Goal: Use online tool/utility: Utilize a website feature to perform a specific function

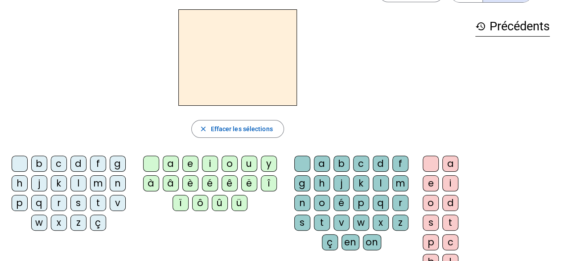
scroll to position [31, 0]
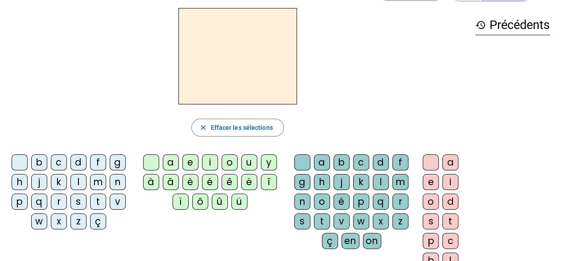
click at [104, 163] on div "f" at bounding box center [98, 162] width 16 height 16
click at [208, 163] on div "i" at bounding box center [210, 162] width 16 height 16
click at [306, 206] on div "n" at bounding box center [302, 202] width 16 height 16
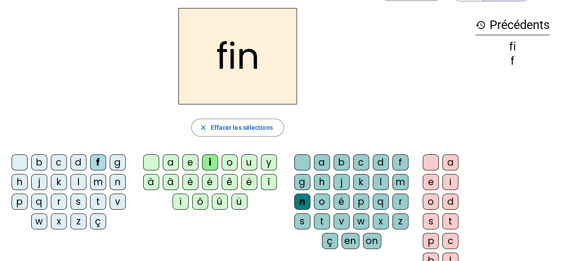
click at [306, 206] on div "n" at bounding box center [302, 202] width 16 height 16
click at [429, 184] on div "e" at bounding box center [431, 182] width 16 height 16
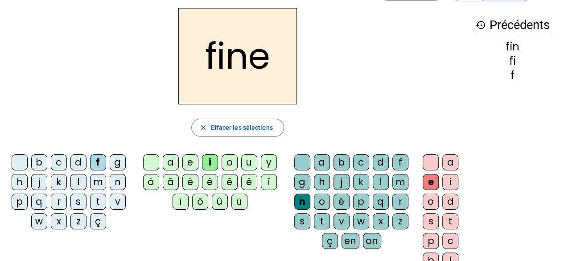
click at [97, 184] on div "m" at bounding box center [98, 182] width 16 height 16
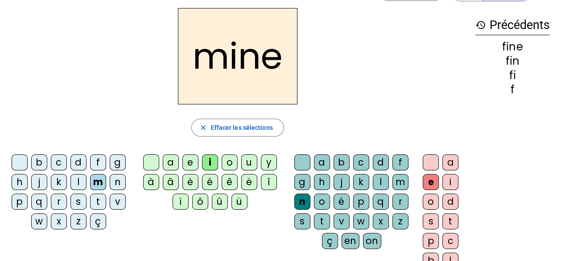
click at [398, 180] on div "m" at bounding box center [400, 182] width 16 height 16
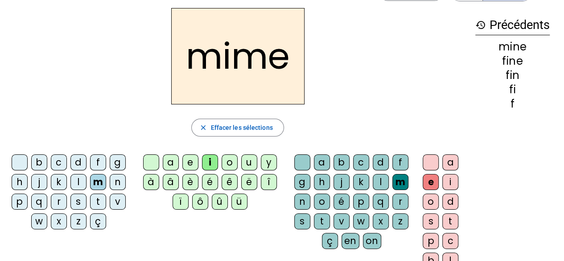
click at [61, 198] on div "r" at bounding box center [59, 202] width 16 height 16
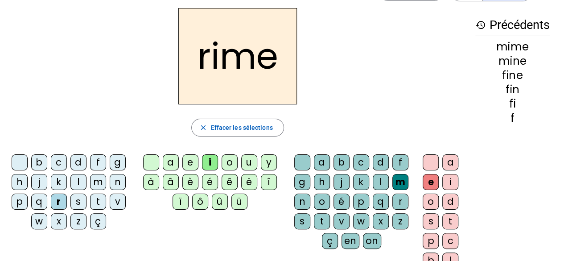
click at [338, 223] on div "v" at bounding box center [342, 221] width 16 height 16
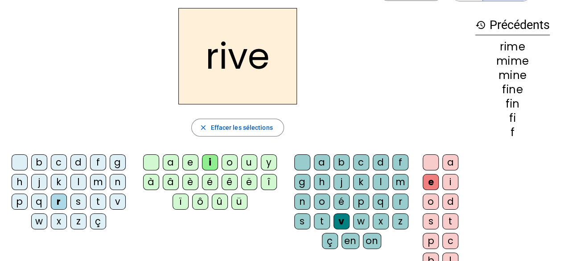
click at [172, 162] on div "a" at bounding box center [171, 162] width 16 height 16
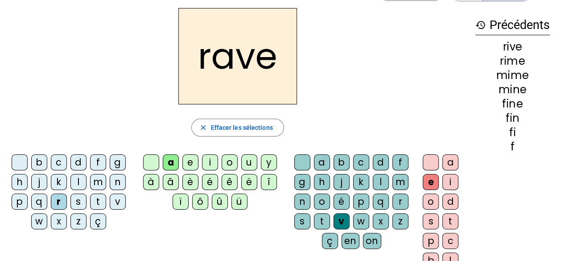
click at [41, 161] on div "b" at bounding box center [39, 162] width 16 height 16
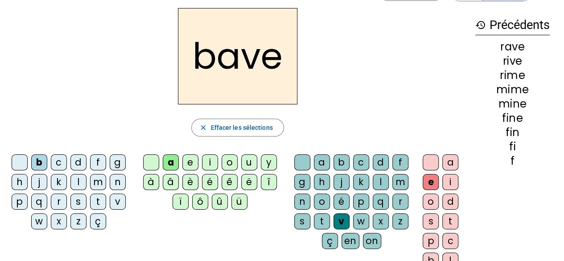
click at [120, 157] on div "g" at bounding box center [118, 162] width 16 height 16
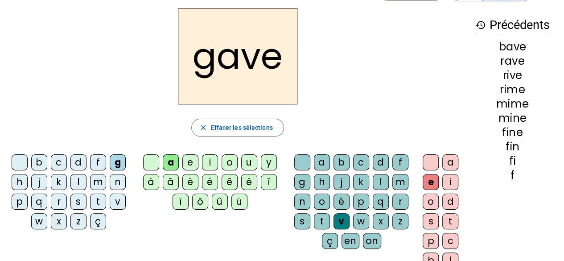
click at [62, 159] on div "c" at bounding box center [59, 162] width 16 height 16
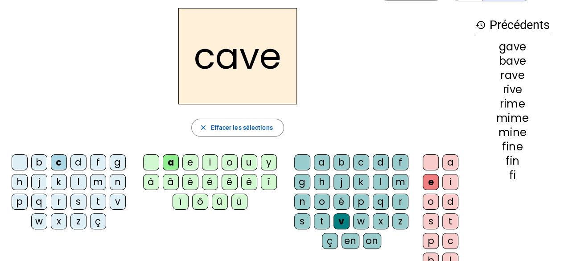
click at [359, 200] on div "p" at bounding box center [361, 202] width 16 height 16
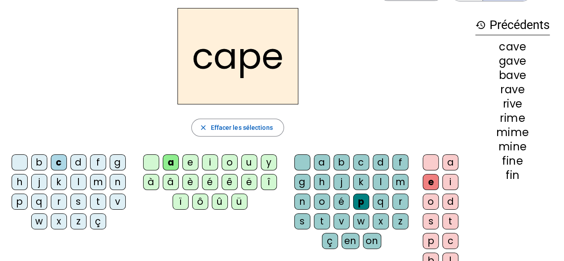
click at [305, 181] on div "g" at bounding box center [302, 182] width 16 height 16
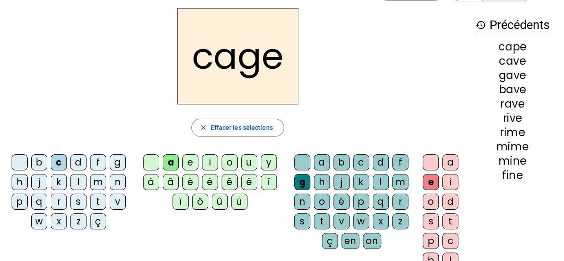
click at [115, 182] on div "n" at bounding box center [118, 182] width 16 height 16
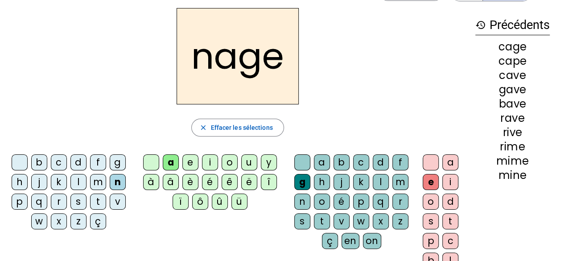
click at [20, 201] on div "p" at bounding box center [20, 202] width 16 height 16
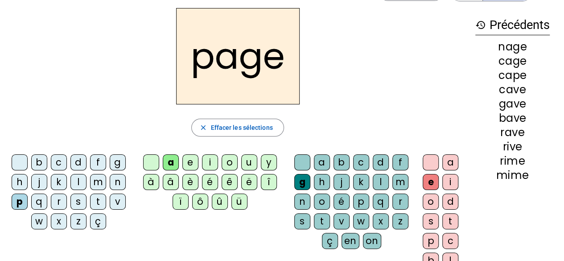
click at [83, 199] on div "s" at bounding box center [78, 202] width 16 height 16
